Goal: Check status: Check status

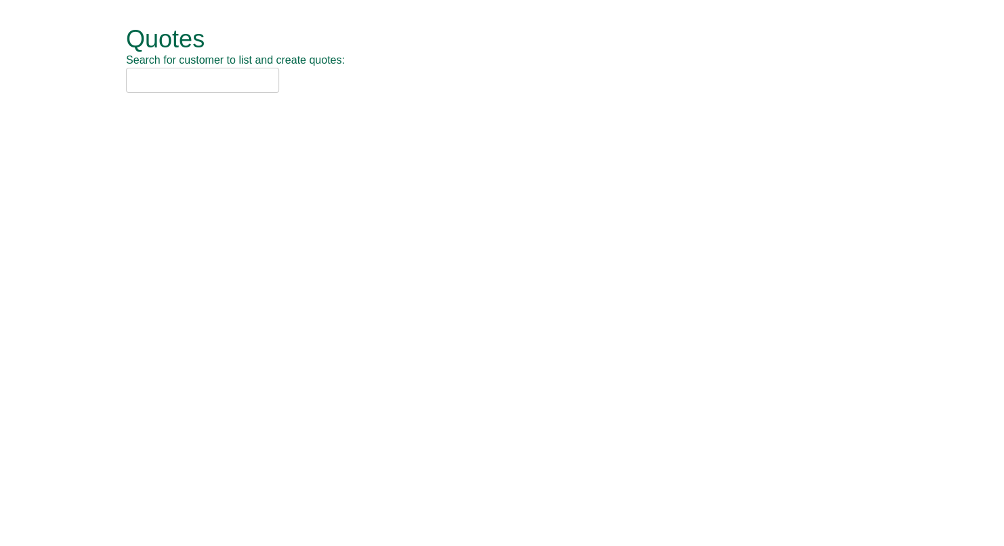
click at [247, 80] on input "text" at bounding box center [202, 80] width 153 height 25
type input "Gartner"
click at [200, 88] on input "text" at bounding box center [202, 80] width 153 height 25
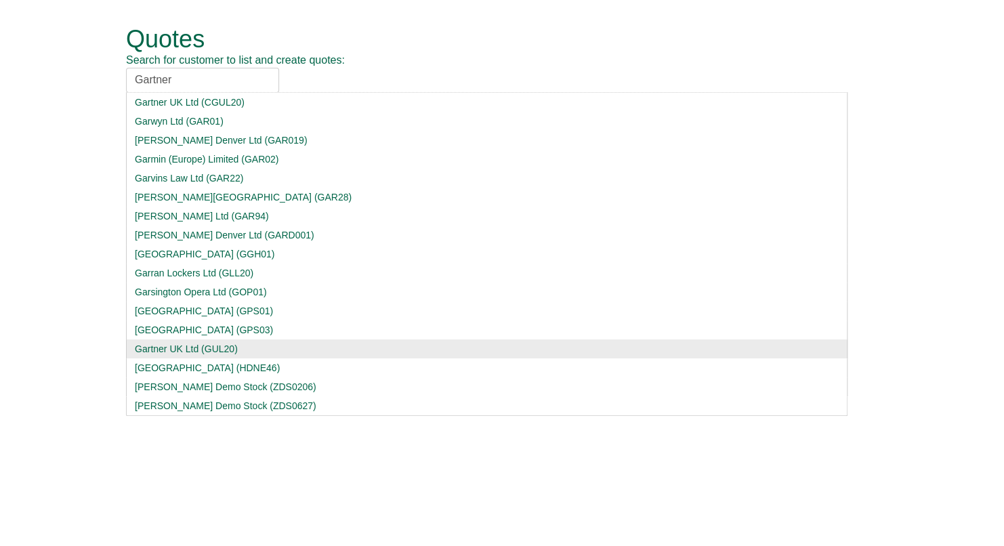
type input "Gartner"
click at [213, 345] on div "Gartner UK Ltd (GUL20)" at bounding box center [487, 349] width 704 height 14
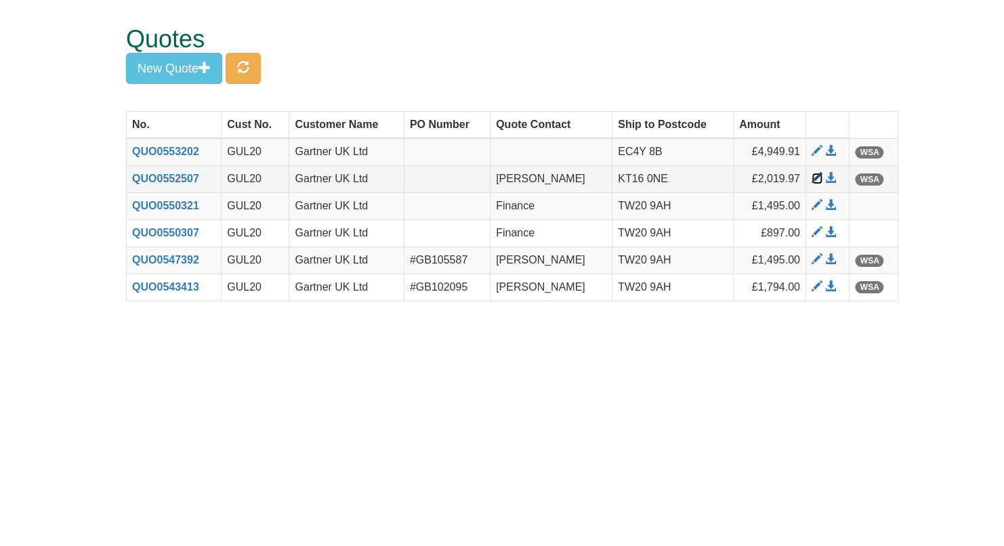
click at [811, 177] on span at bounding box center [816, 178] width 11 height 11
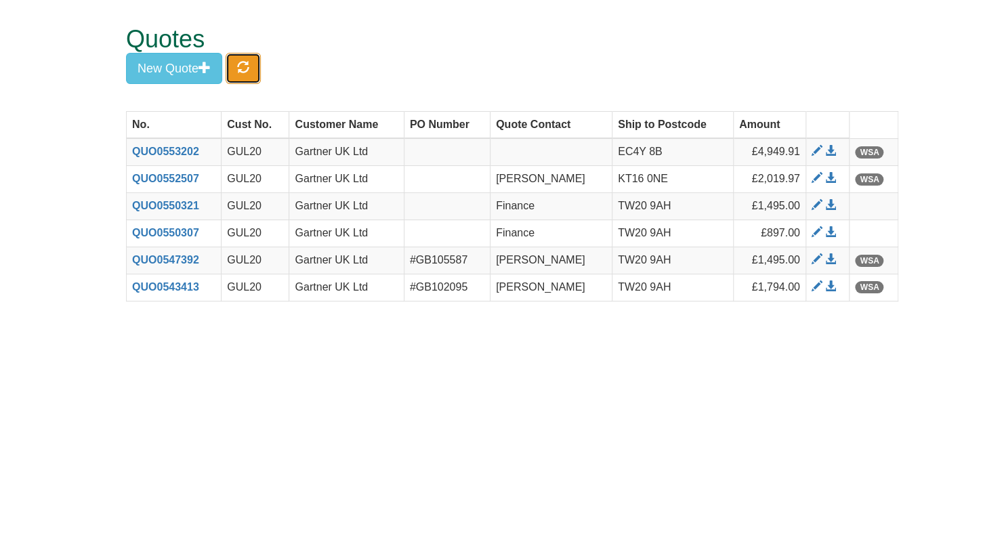
click at [242, 68] on span "button" at bounding box center [243, 67] width 12 height 12
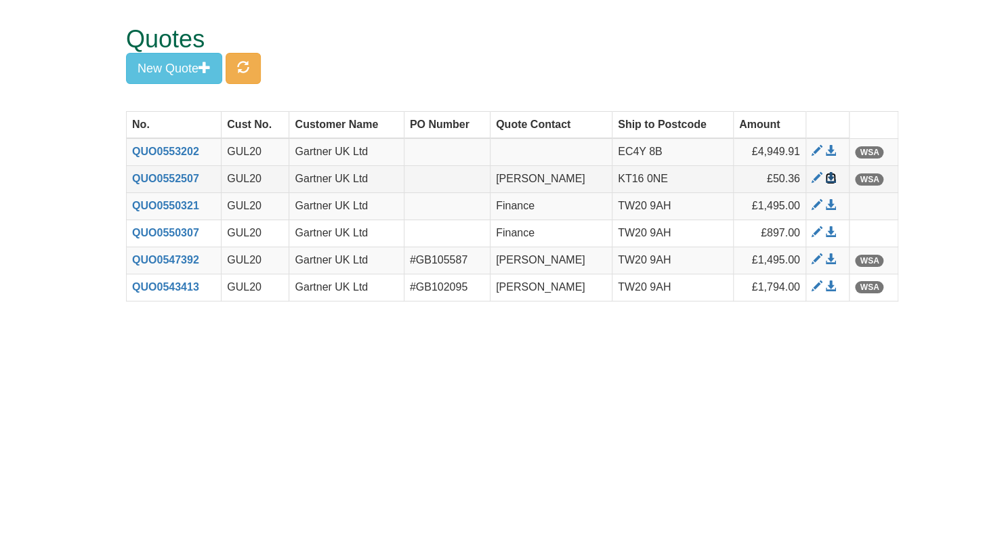
click at [832, 178] on span at bounding box center [830, 178] width 11 height 11
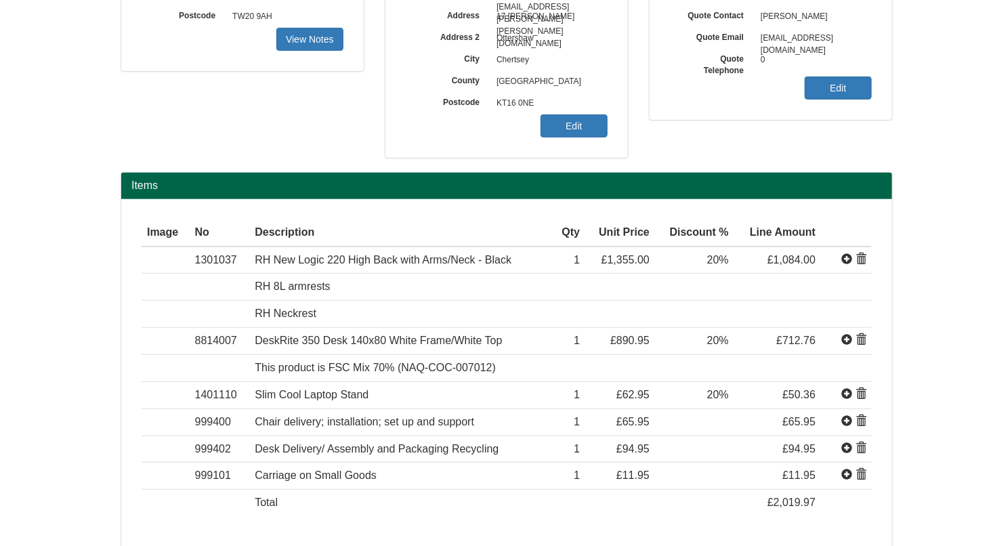
scroll to position [252, 0]
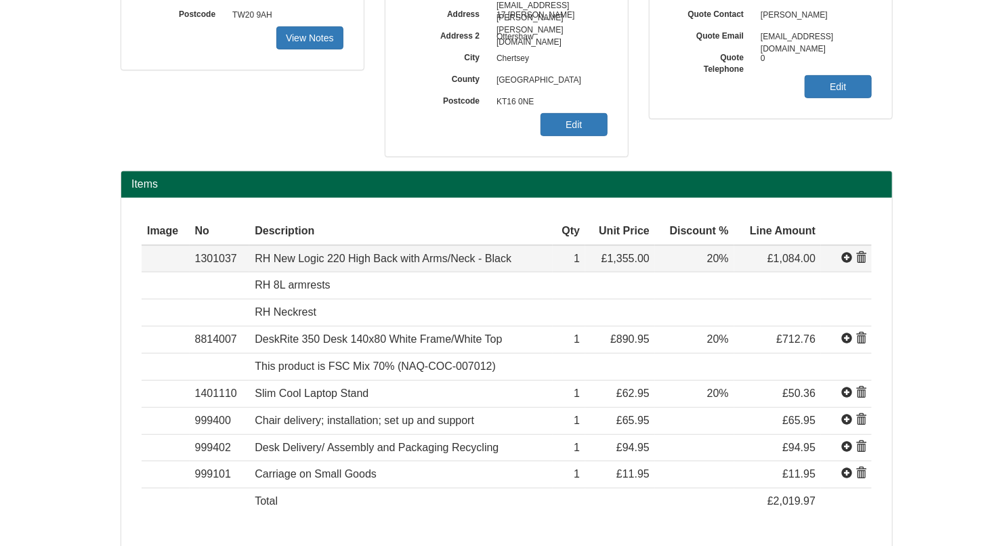
click at [860, 259] on span at bounding box center [860, 258] width 11 height 11
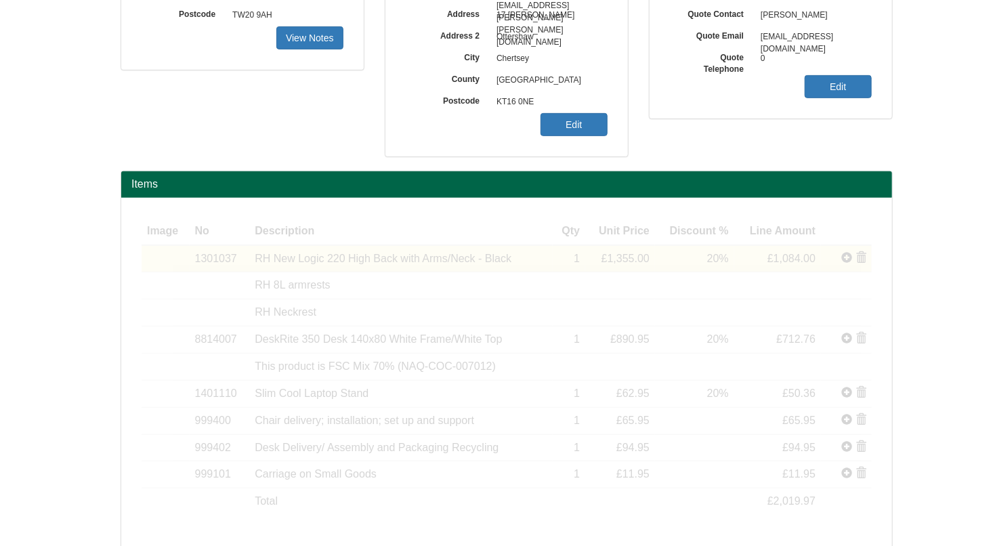
scroll to position [142, 0]
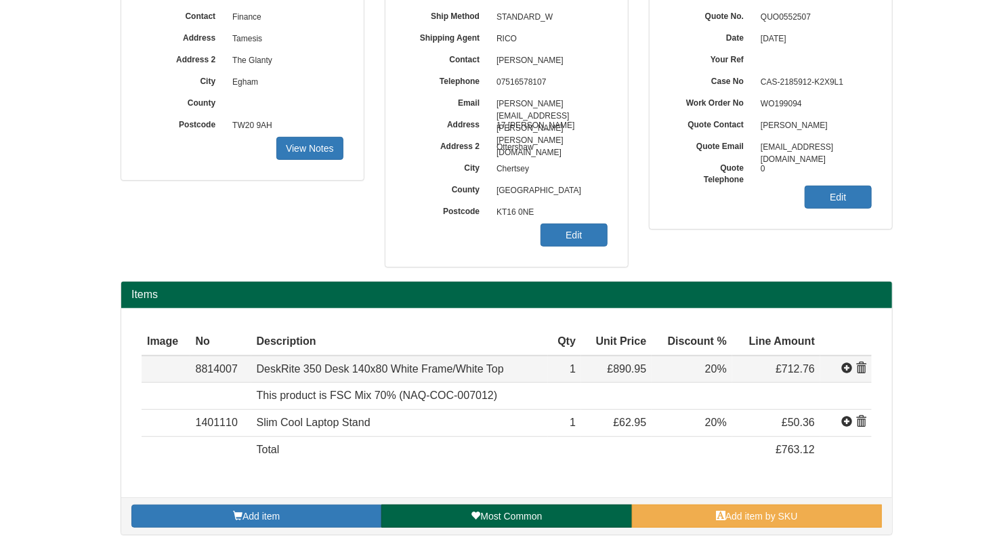
click at [862, 367] on span at bounding box center [860, 368] width 11 height 11
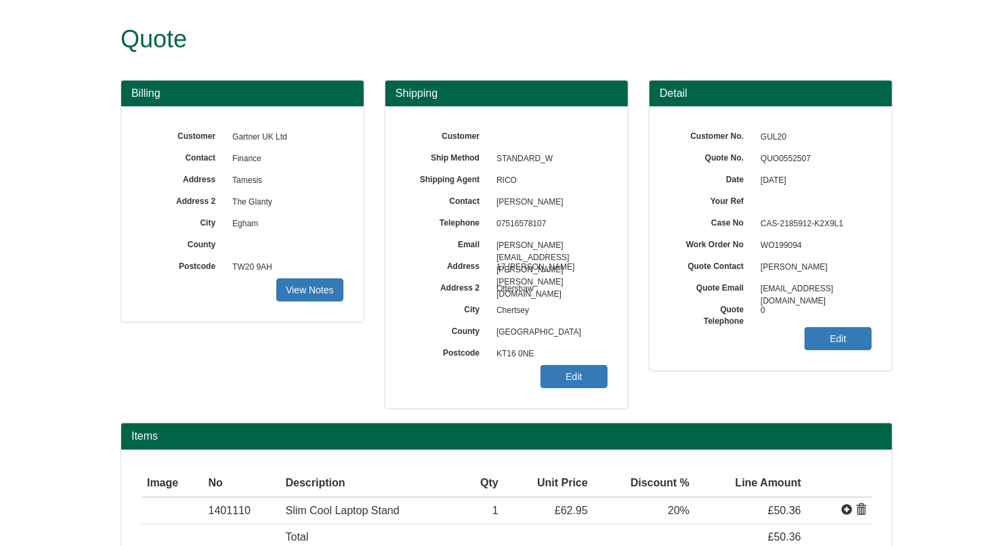
scroll to position [88, 0]
